Goal: Book appointment/travel/reservation

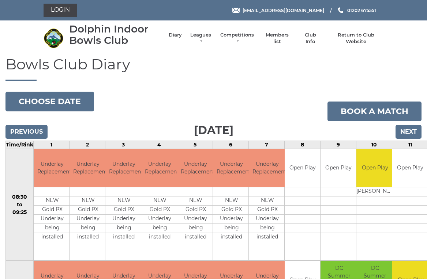
scroll to position [3, 0]
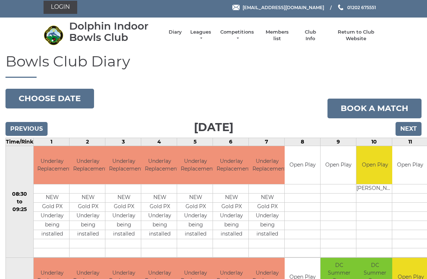
click at [415, 126] on input "Next" at bounding box center [408, 129] width 26 height 14
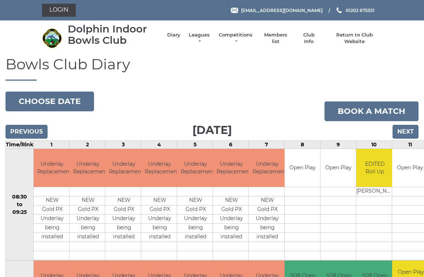
click at [412, 128] on input "Next" at bounding box center [405, 132] width 26 height 14
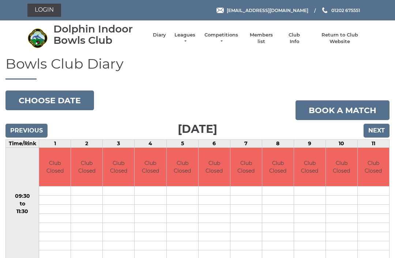
click at [382, 127] on input "Next" at bounding box center [376, 131] width 26 height 14
click at [382, 128] on input "Next" at bounding box center [376, 131] width 26 height 14
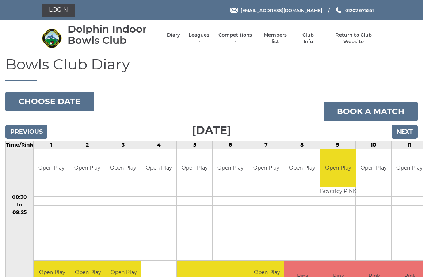
click at [411, 128] on input "Next" at bounding box center [405, 132] width 26 height 14
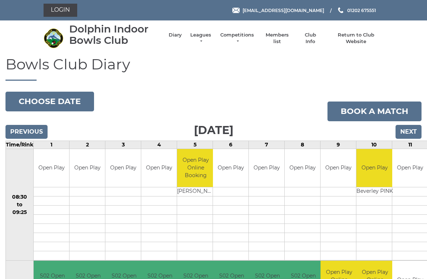
click at [417, 132] on input "Next" at bounding box center [408, 132] width 26 height 14
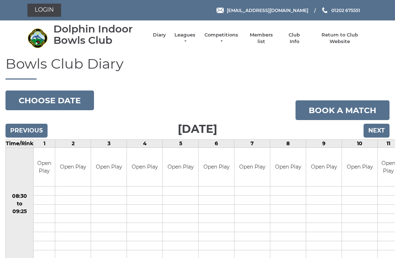
click at [379, 131] on input "Next" at bounding box center [376, 131] width 26 height 14
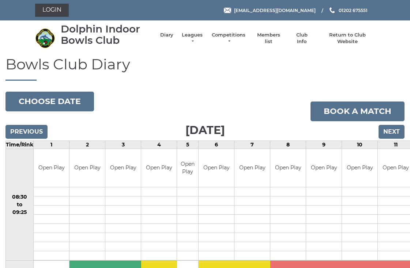
click at [401, 127] on input "Next" at bounding box center [391, 132] width 26 height 14
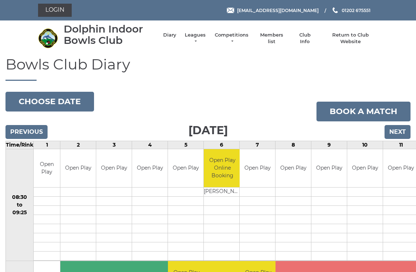
click at [38, 129] on input "Previous" at bounding box center [26, 132] width 42 height 14
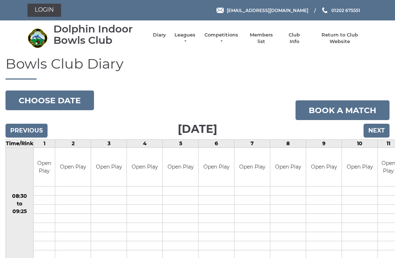
click at [34, 128] on input "Previous" at bounding box center [26, 131] width 42 height 14
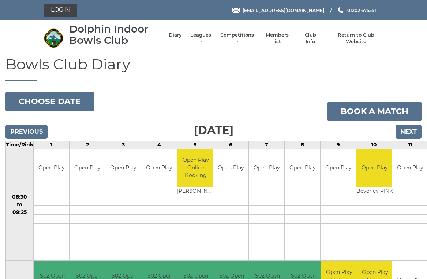
click at [38, 135] on input "Previous" at bounding box center [26, 132] width 42 height 14
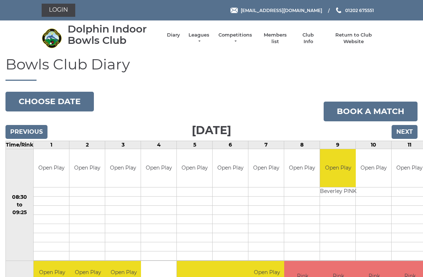
click at [42, 128] on input "Previous" at bounding box center [26, 132] width 42 height 14
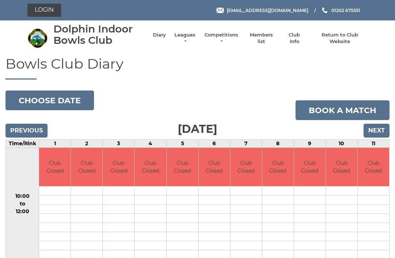
click at [35, 121] on div "Previous Next" at bounding box center [197, 125] width 384 height 11
click at [32, 130] on input "Previous" at bounding box center [26, 131] width 42 height 14
click at [35, 128] on input "Previous" at bounding box center [26, 131] width 42 height 14
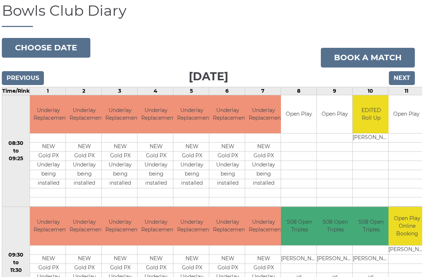
scroll to position [2, 2]
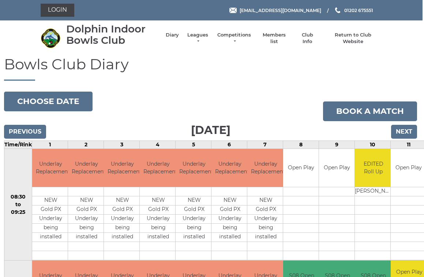
click at [406, 127] on input "Next" at bounding box center [404, 132] width 26 height 14
click at [408, 127] on input "Next" at bounding box center [403, 132] width 26 height 14
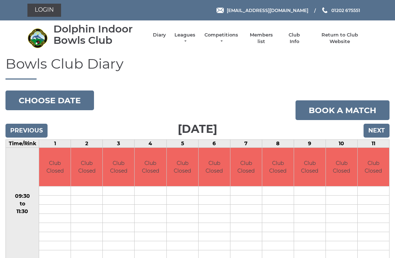
click at [382, 125] on input "Next" at bounding box center [376, 131] width 26 height 14
click at [381, 130] on input "Next" at bounding box center [376, 131] width 26 height 14
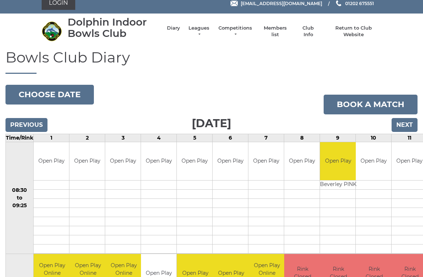
scroll to position [7, 0]
click at [411, 121] on input "Next" at bounding box center [405, 125] width 26 height 14
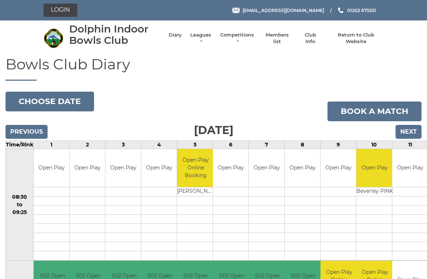
scroll to position [3, 0]
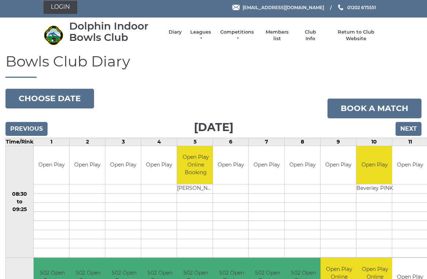
click at [416, 117] on link "Book a match" at bounding box center [374, 109] width 94 height 20
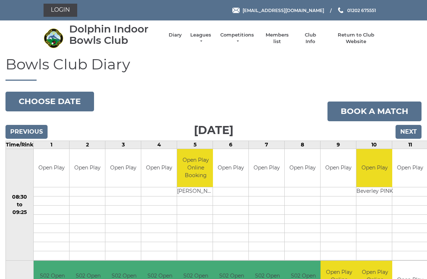
click at [414, 131] on input "Next" at bounding box center [408, 132] width 26 height 14
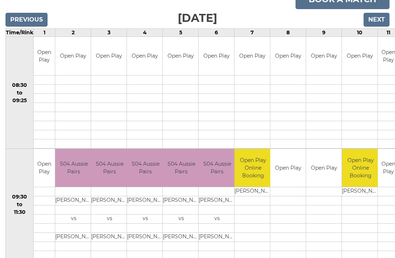
scroll to position [111, 0]
click at [379, 19] on input "Next" at bounding box center [376, 20] width 26 height 14
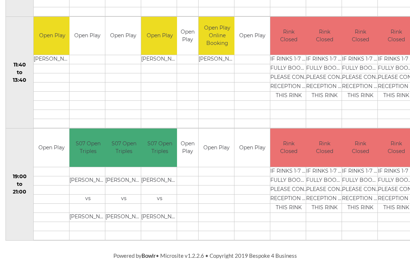
scroll to position [347, 0]
